Goal: Task Accomplishment & Management: Complete application form

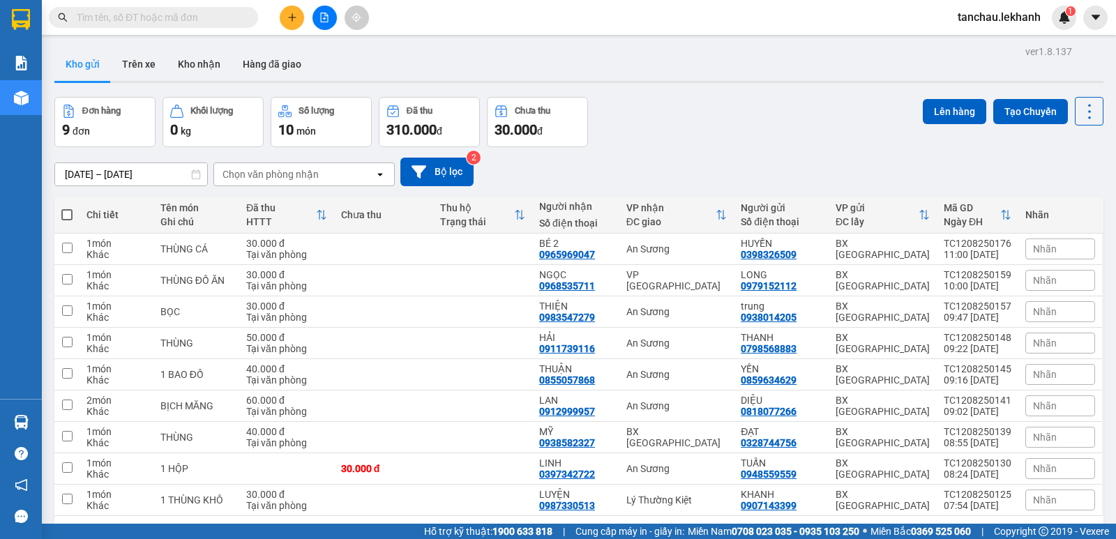
click at [210, 12] on input "text" at bounding box center [159, 17] width 165 height 15
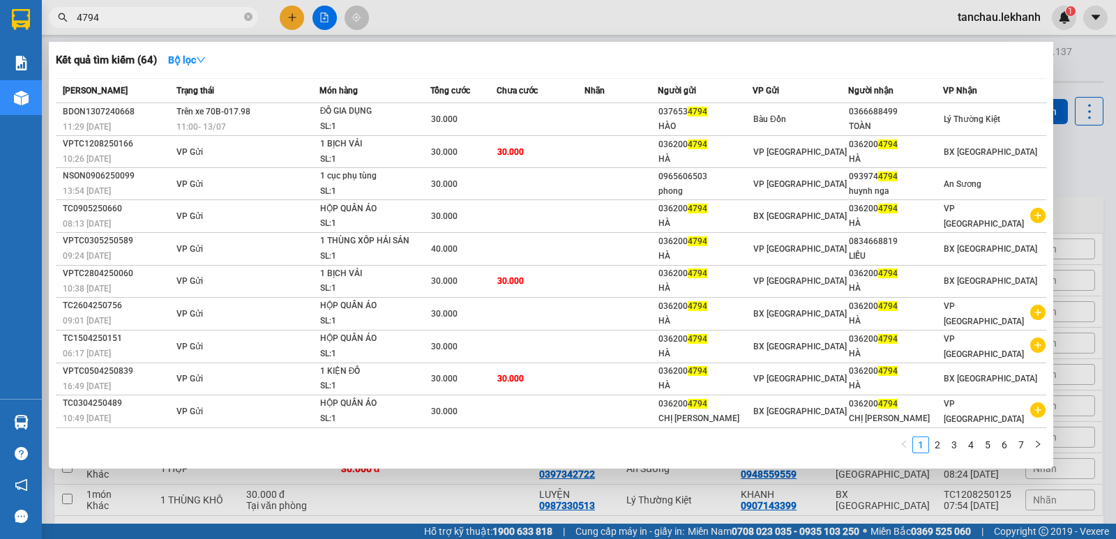
type input "4794"
click at [296, 15] on div at bounding box center [558, 269] width 1116 height 539
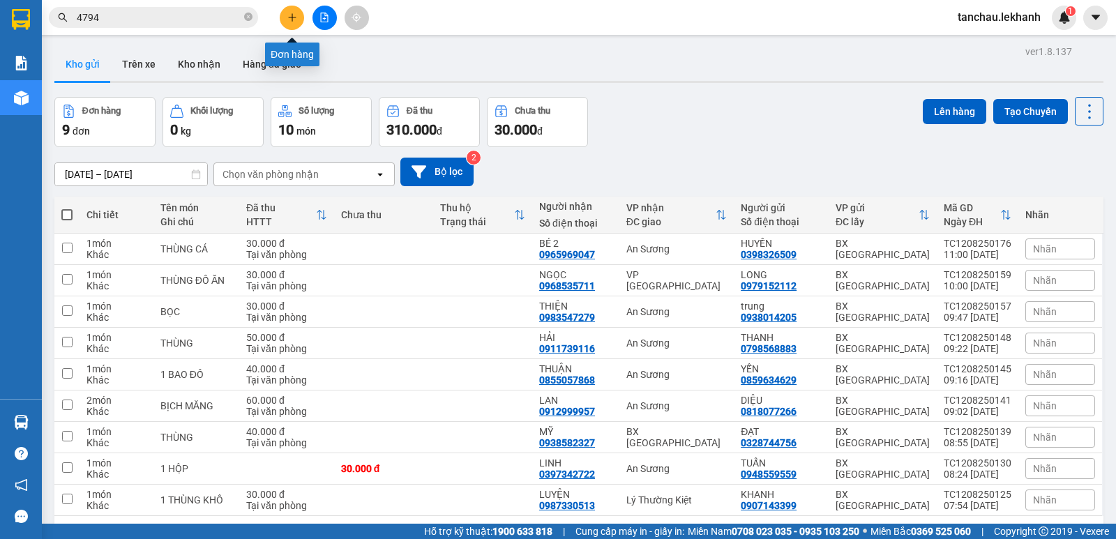
click at [287, 15] on icon "plus" at bounding box center [292, 18] width 10 height 10
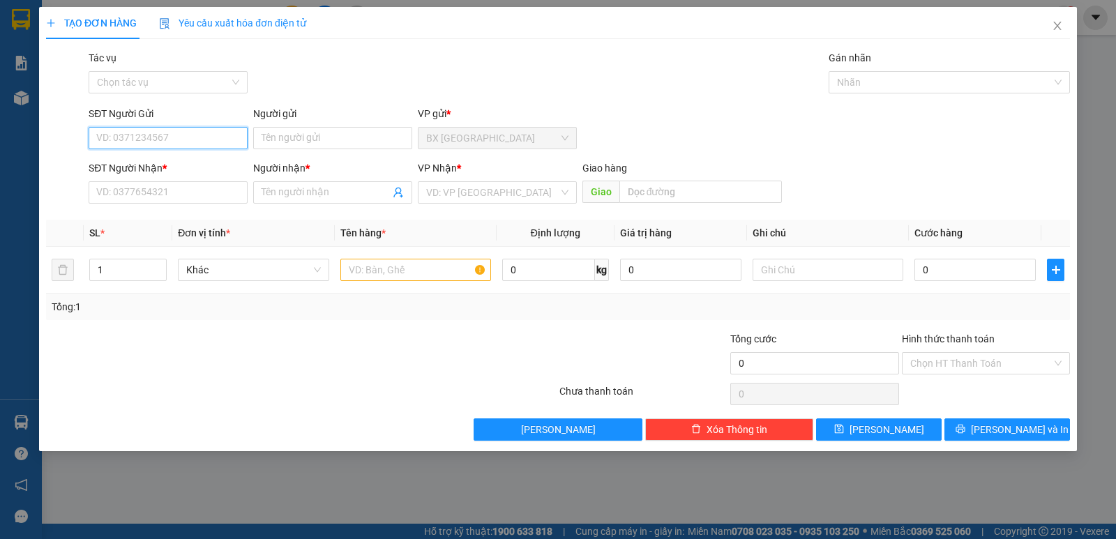
click at [183, 136] on input "SĐT Người Gửi" at bounding box center [168, 138] width 159 height 22
click at [179, 165] on div "0384399161 - THẢO" at bounding box center [168, 165] width 142 height 15
type input "0384399161"
type input "THẢO"
type input "0974659824"
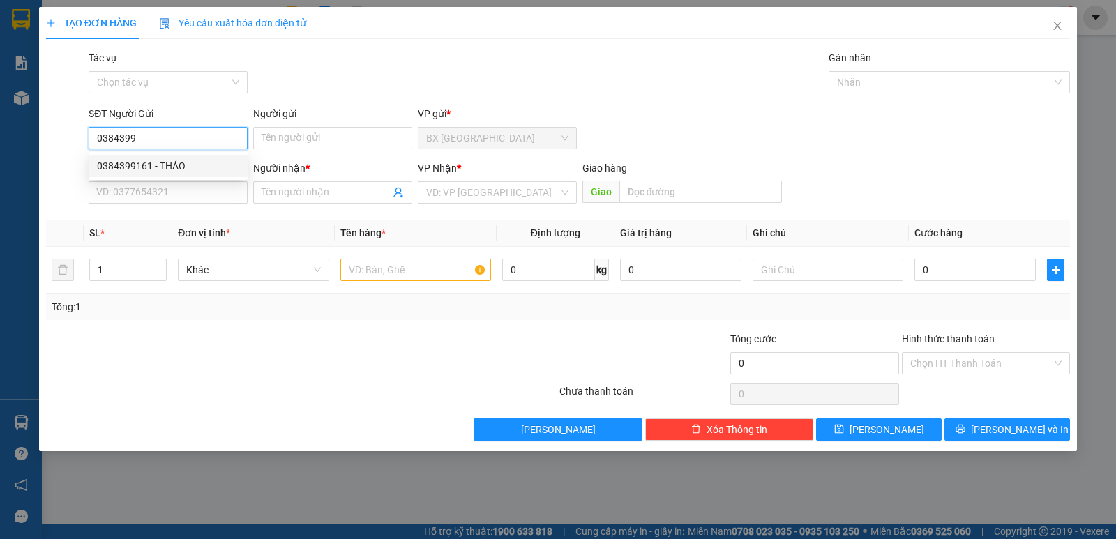
type input "HUY"
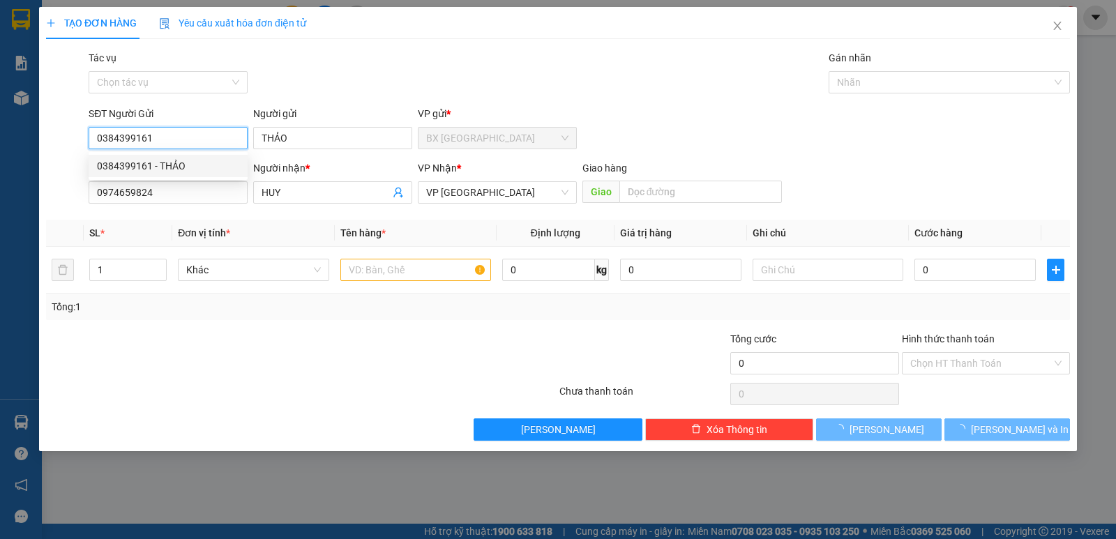
type input "30.000"
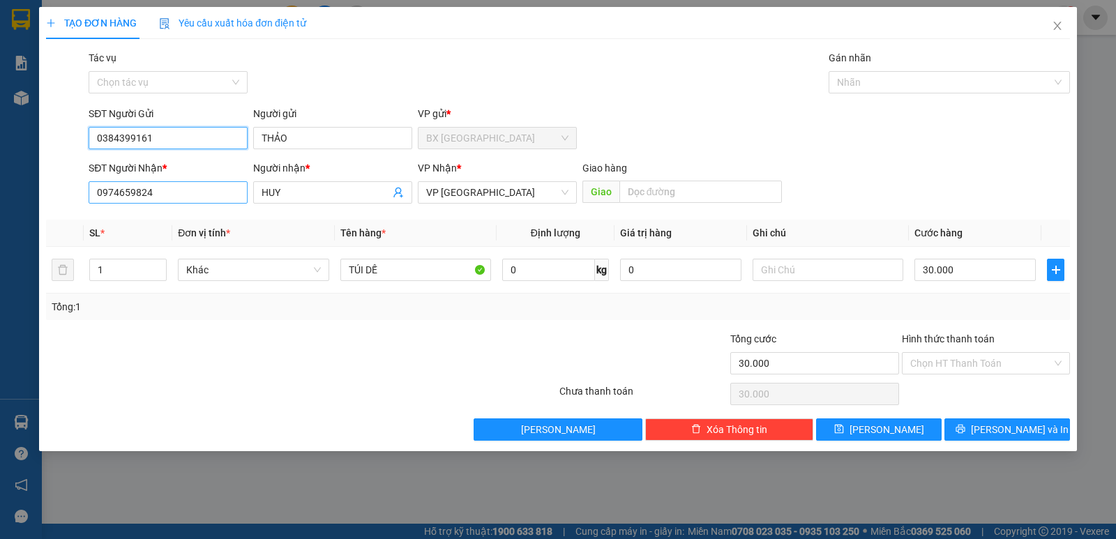
type input "0384399161"
click at [192, 196] on input "0974659824" at bounding box center [168, 192] width 159 height 22
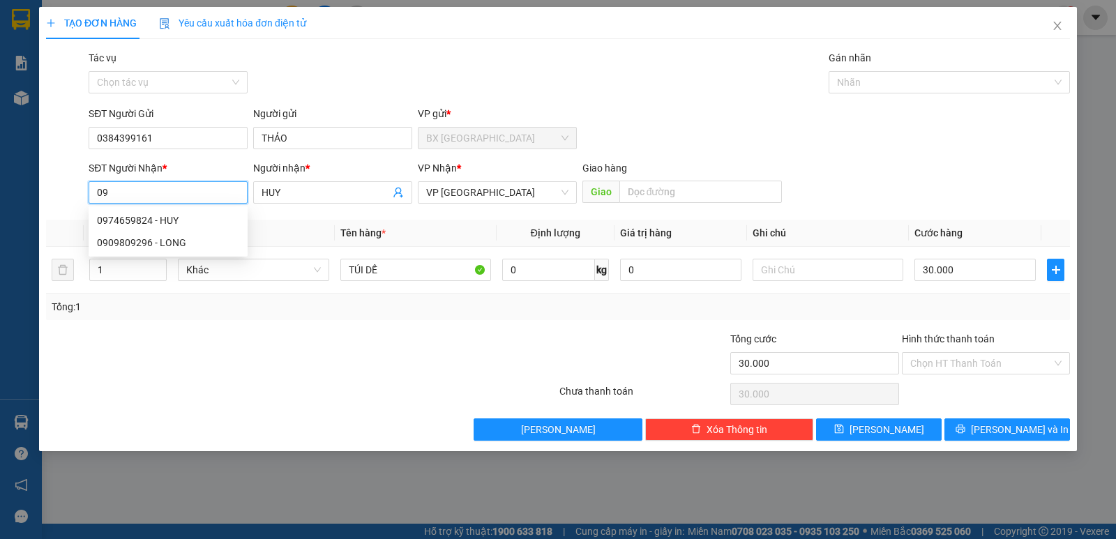
type input "0"
drag, startPoint x: 279, startPoint y: 195, endPoint x: 202, endPoint y: 193, distance: 77.4
click at [202, 193] on div "SĐT Người Nhận * VD: 0377654321 Người nhận * HUY HUY VP Nhận * VP Tân Bình Giao…" at bounding box center [579, 184] width 987 height 49
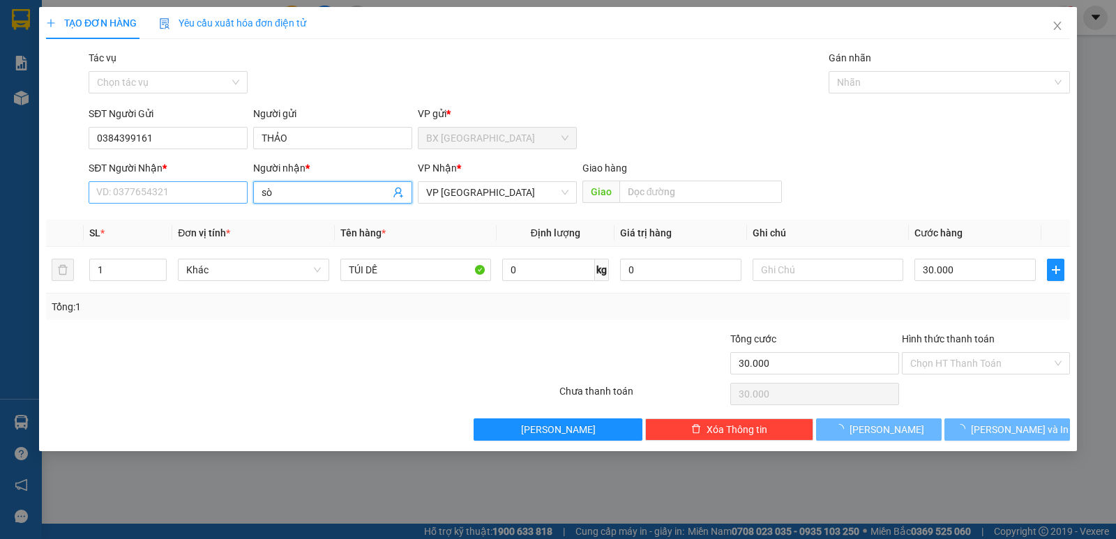
type input "sò"
click at [149, 190] on input "SĐT Người Nhận *" at bounding box center [168, 192] width 159 height 22
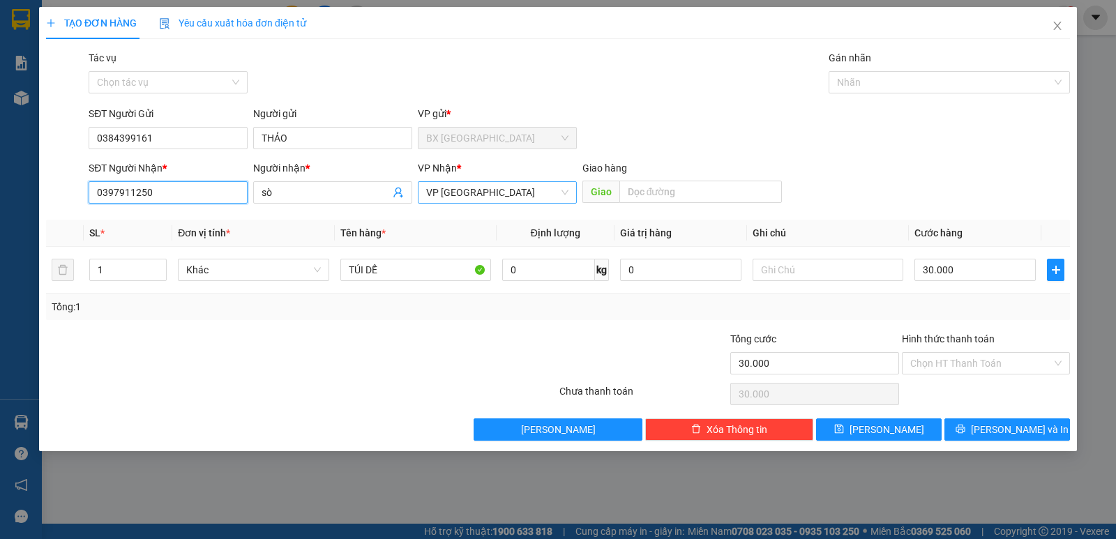
click at [508, 192] on span "VP [GEOGRAPHIC_DATA]" at bounding box center [497, 192] width 142 height 21
type input "0397911250"
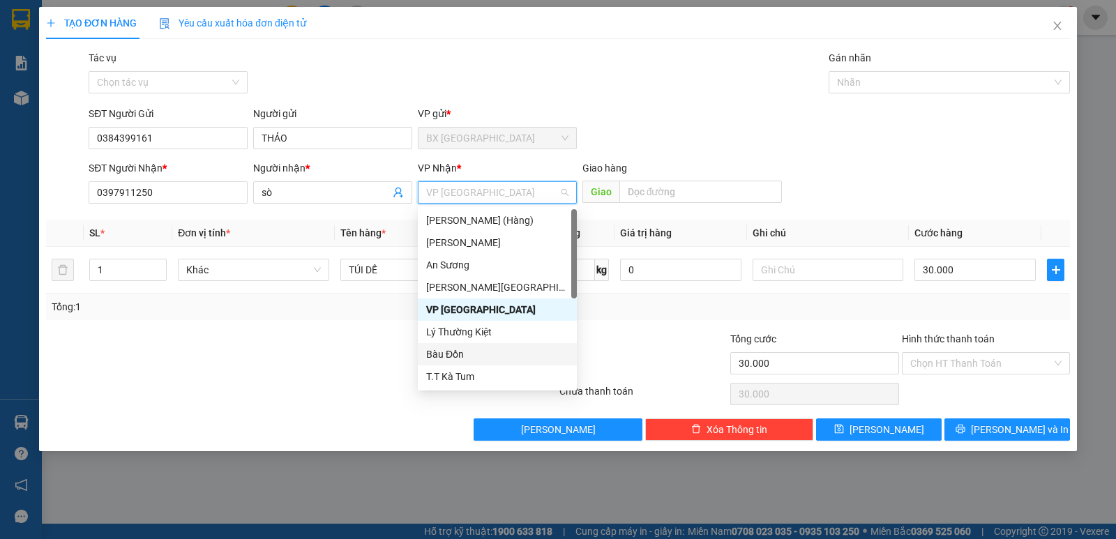
click at [457, 356] on div "Bàu Đồn" at bounding box center [497, 354] width 142 height 15
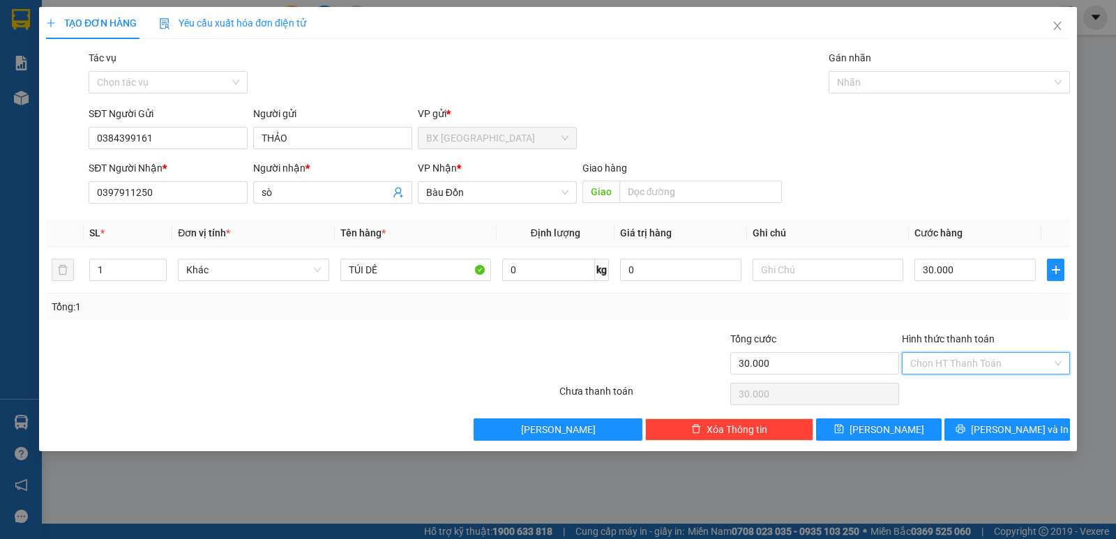
click at [925, 358] on input "Hình thức thanh toán" at bounding box center [981, 363] width 142 height 21
click at [940, 388] on div "Tại văn phòng" at bounding box center [985, 390] width 151 height 15
type input "0"
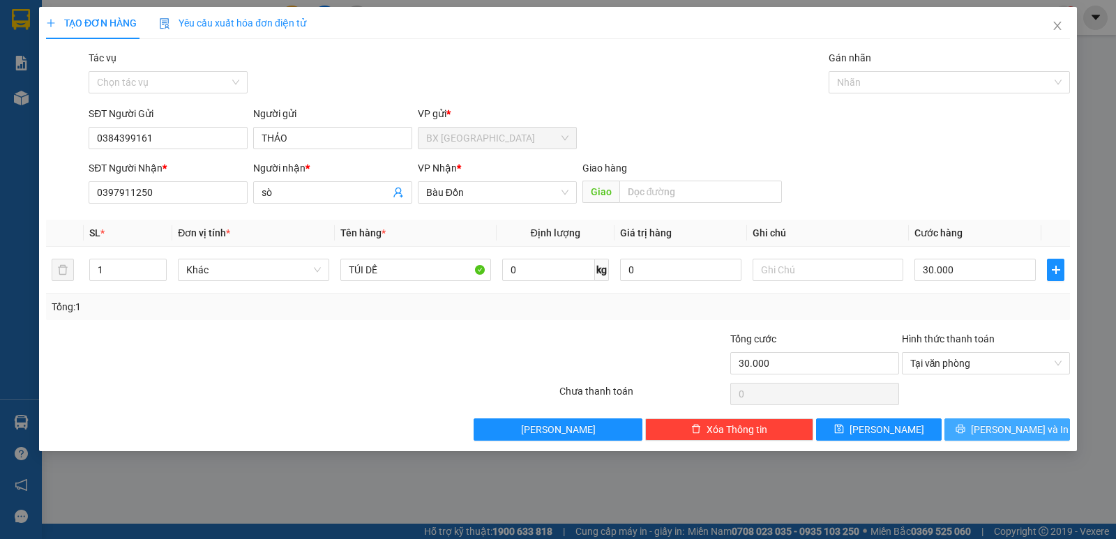
click at [1019, 435] on span "[PERSON_NAME] và In" at bounding box center [1020, 429] width 98 height 15
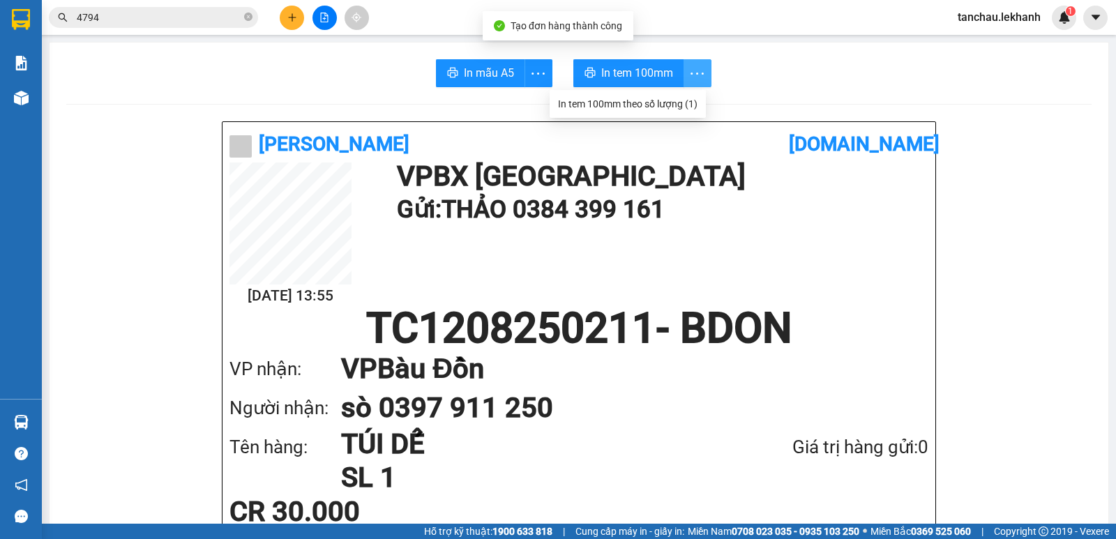
click at [696, 73] on icon "more" at bounding box center [696, 73] width 17 height 17
click at [681, 102] on div "In tem 100mm theo số lượng (1)" at bounding box center [627, 103] width 139 height 15
